Goal: Task Accomplishment & Management: Manage account settings

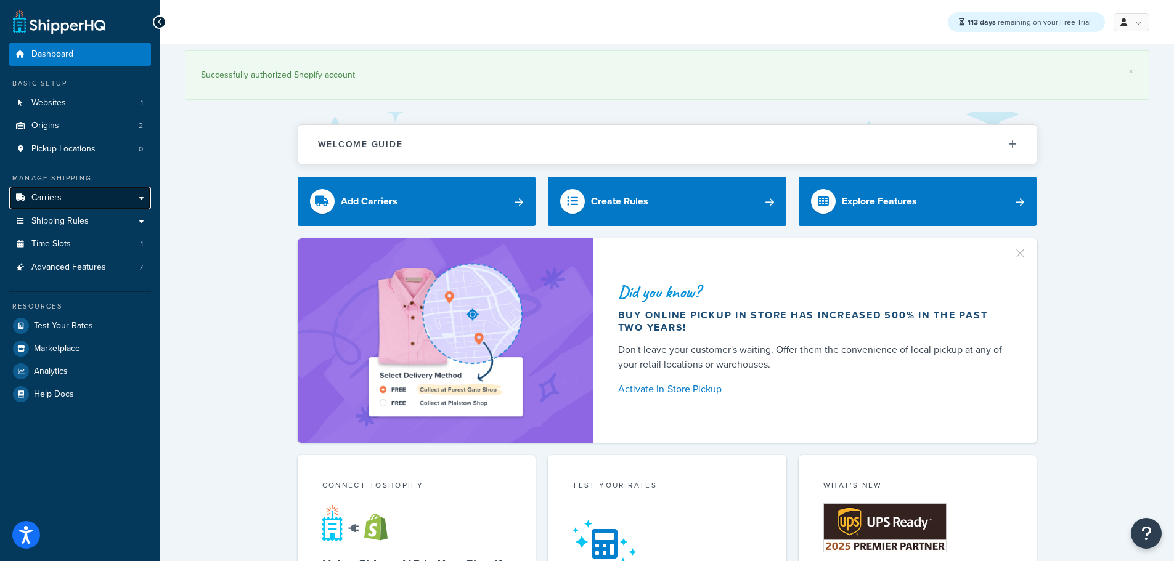
click at [61, 197] on link "Carriers" at bounding box center [80, 198] width 142 height 23
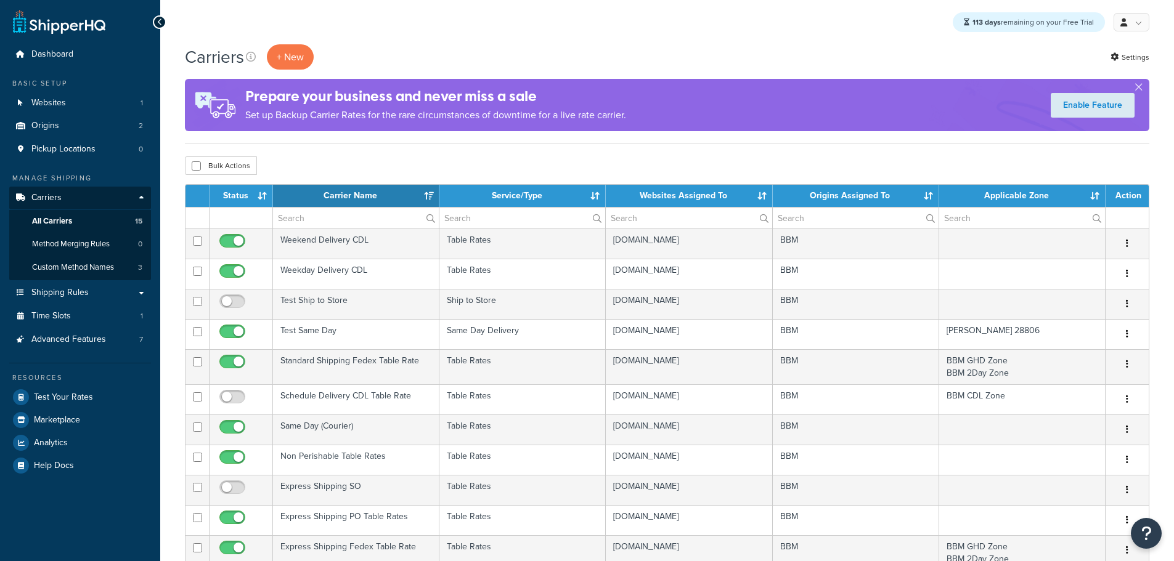
select select "15"
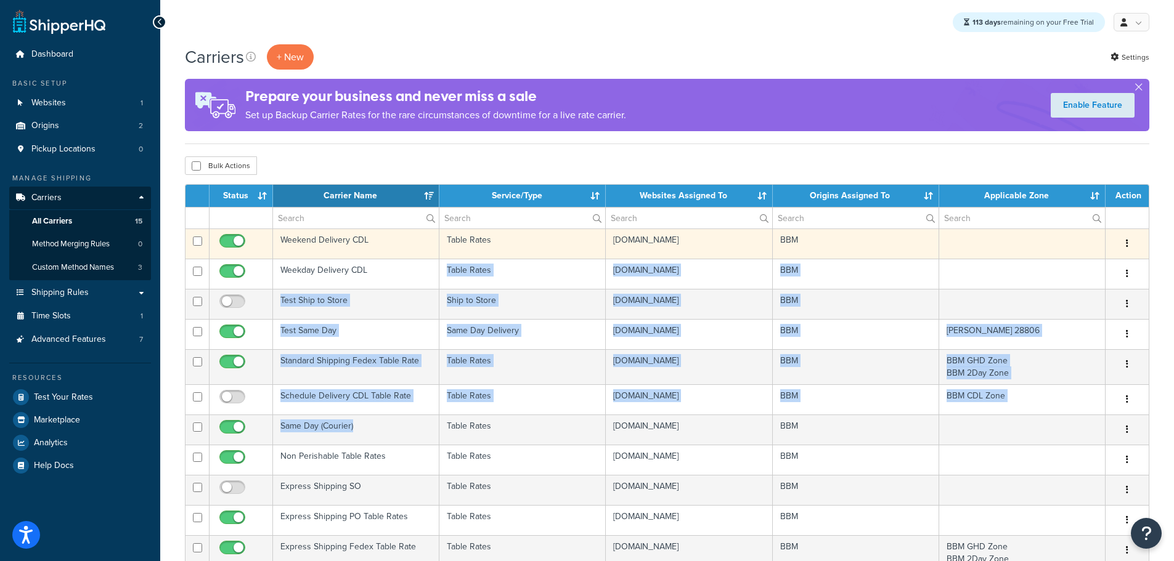
drag, startPoint x: 399, startPoint y: 418, endPoint x: 410, endPoint y: 258, distance: 159.9
click at [410, 258] on tbody "Weekend Delivery CDL Table Rates [DOMAIN_NAME] BBM Edit Duplicate [GEOGRAPHIC_D…" at bounding box center [666, 463] width 963 height 468
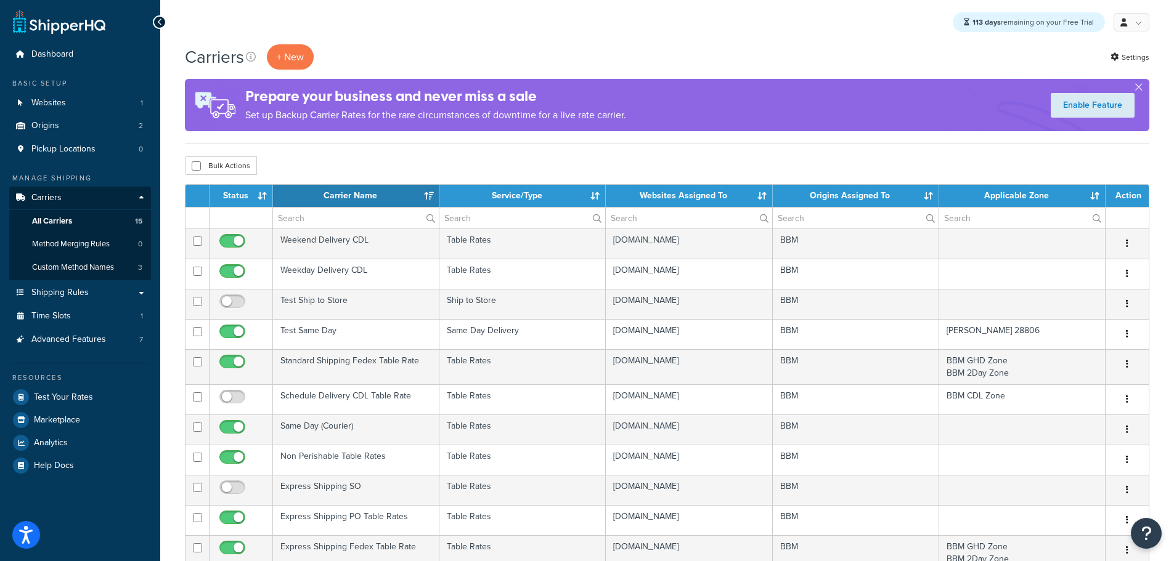
click at [454, 165] on div "Bulk Actions Duplicate Delete" at bounding box center [667, 166] width 964 height 18
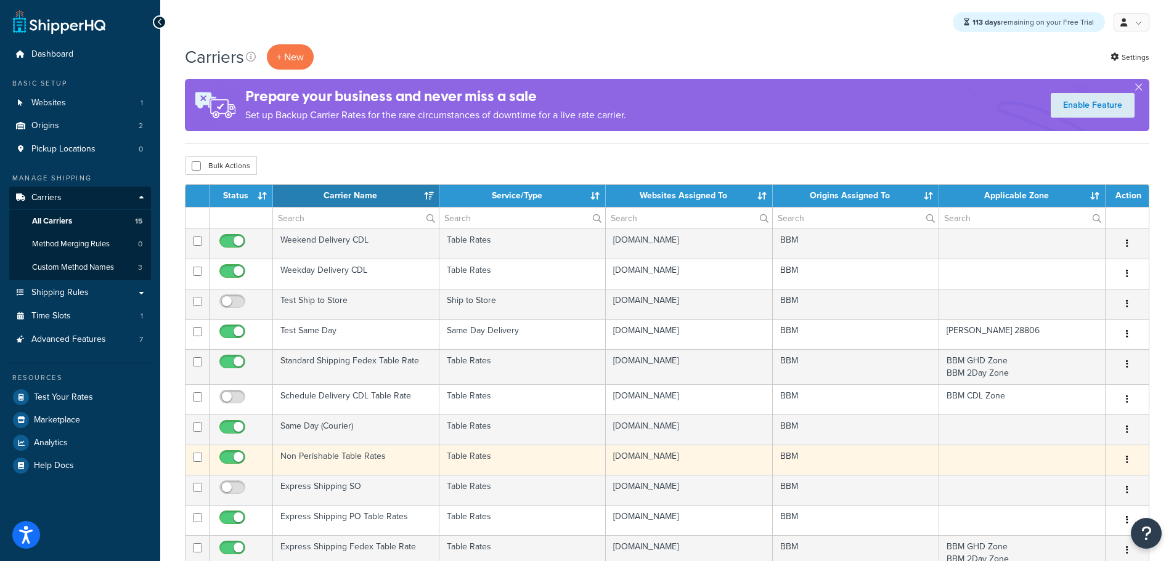
click at [337, 453] on td "Non Perishable Table Rates" at bounding box center [356, 460] width 166 height 30
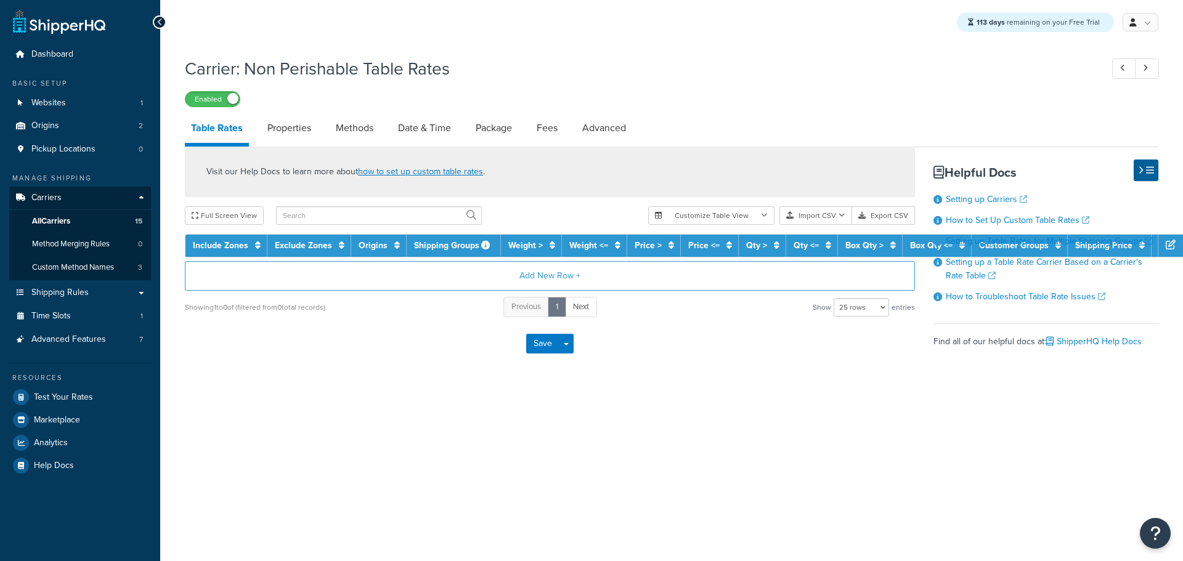
select select "25"
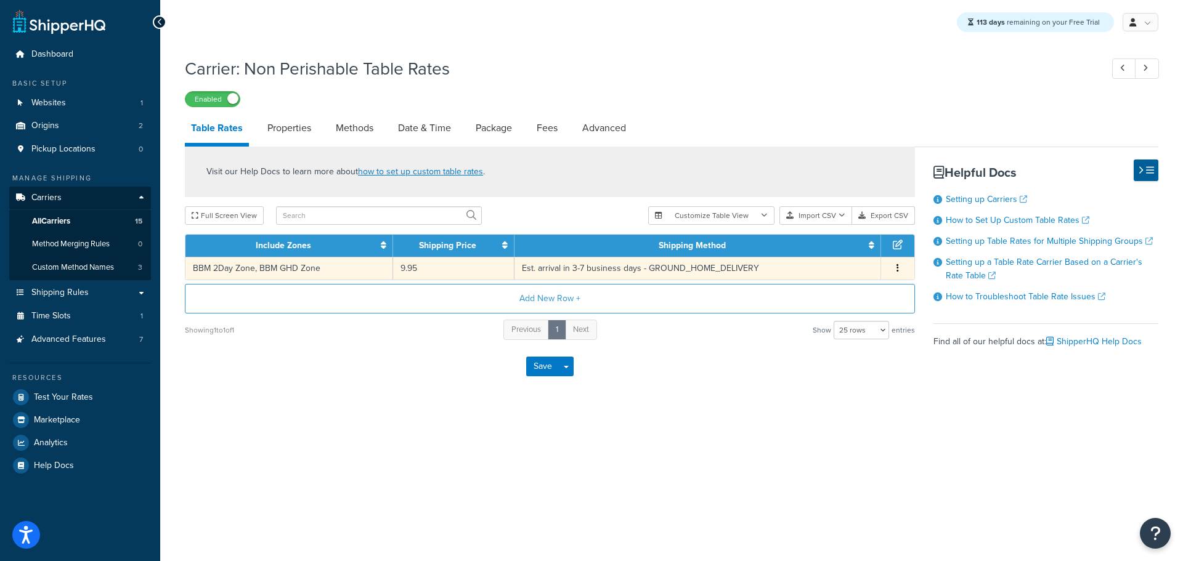
click at [276, 266] on td "BBM 2Day Zone, BBM GHD Zone" at bounding box center [289, 268] width 208 height 23
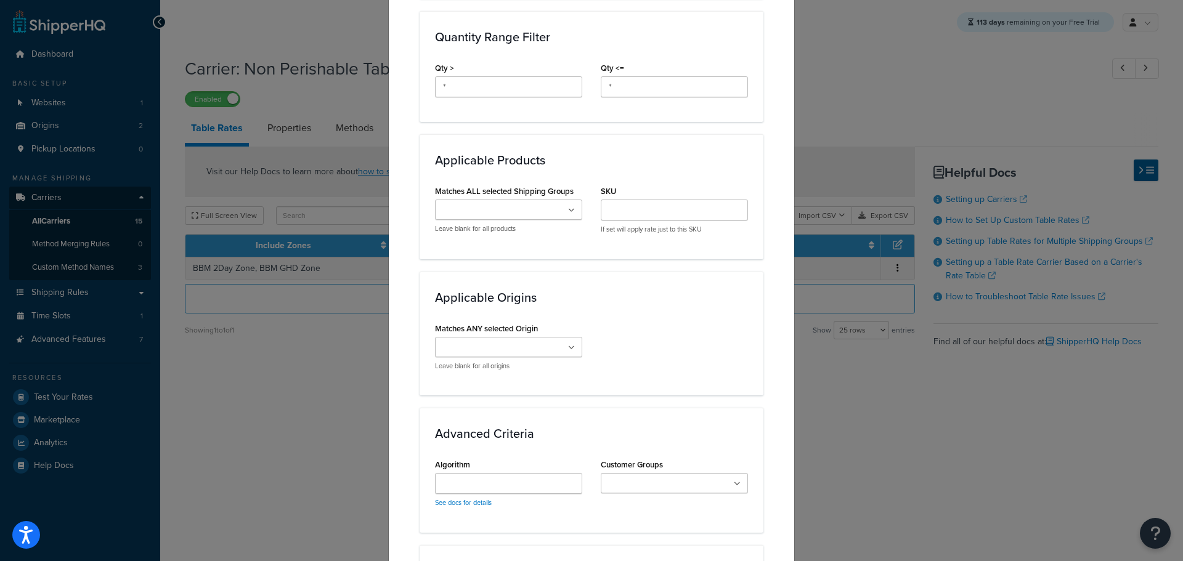
scroll to position [781, 0]
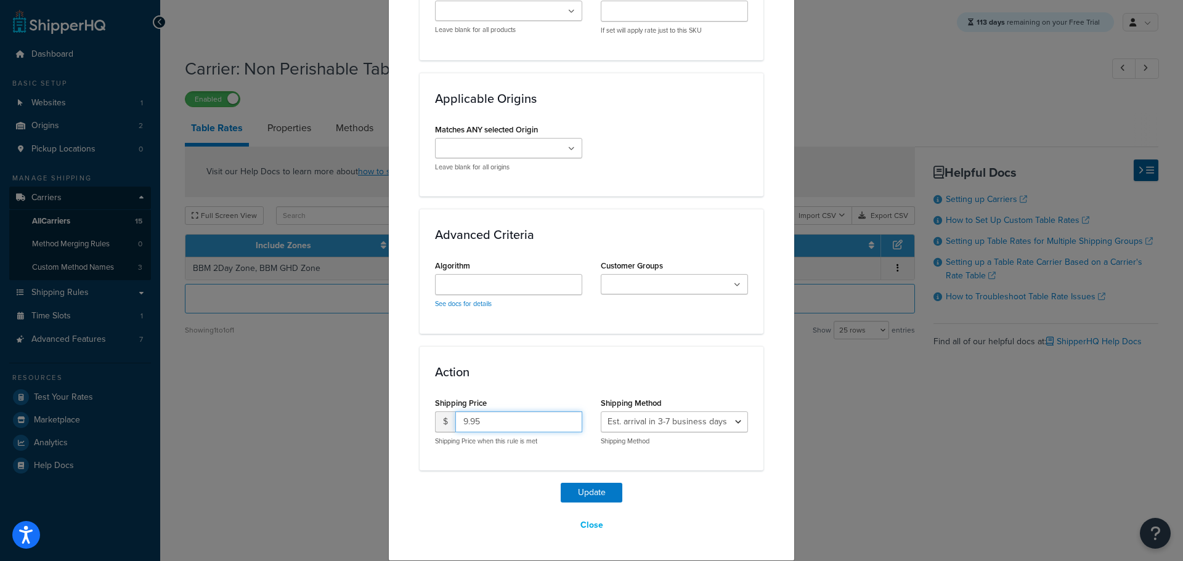
click at [481, 421] on input "9.95" at bounding box center [518, 422] width 127 height 21
type input "0"
click at [592, 498] on button "Update" at bounding box center [592, 493] width 62 height 20
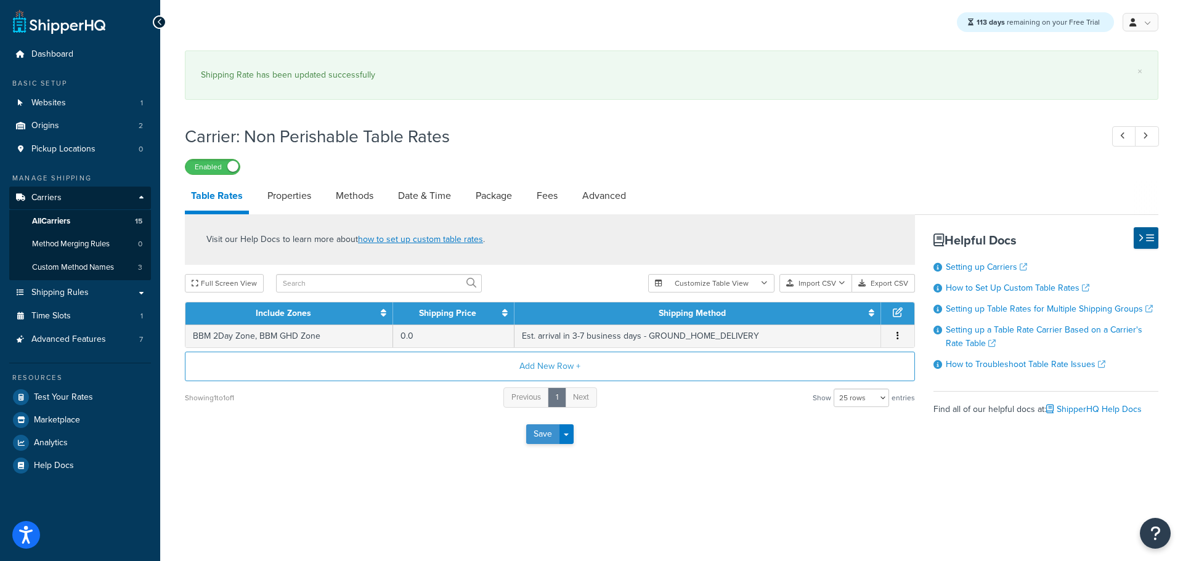
click at [543, 438] on button "Save" at bounding box center [542, 435] width 33 height 20
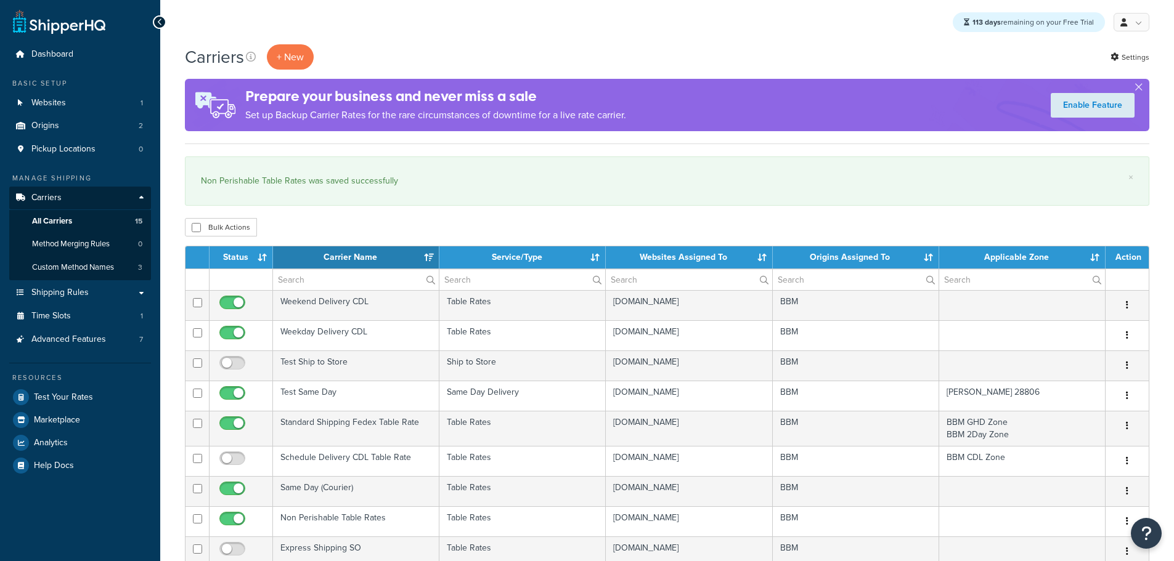
select select "15"
